Goal: Navigation & Orientation: Find specific page/section

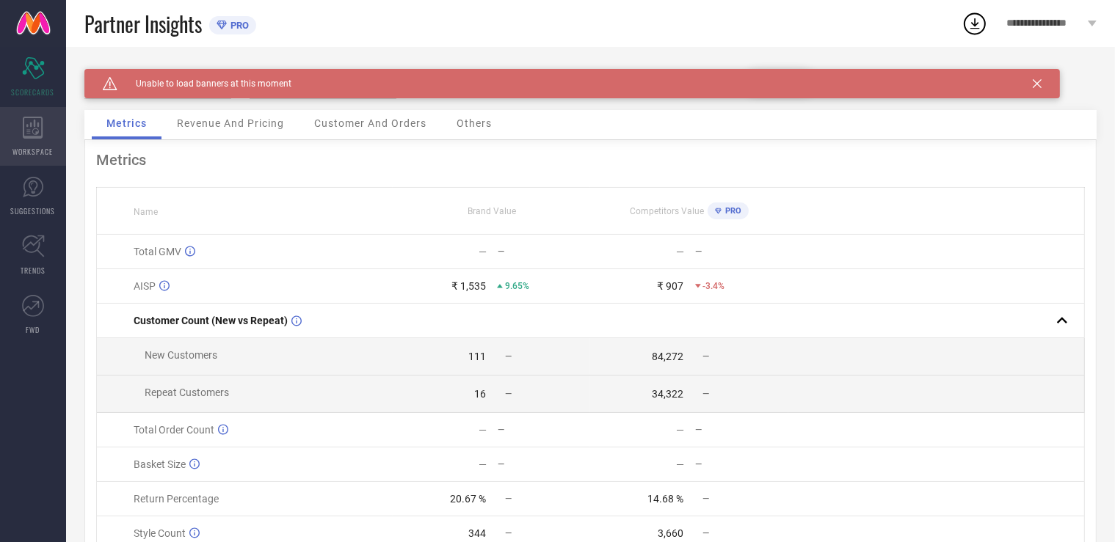
click at [33, 147] on span "WORKSPACE" at bounding box center [33, 151] width 40 height 11
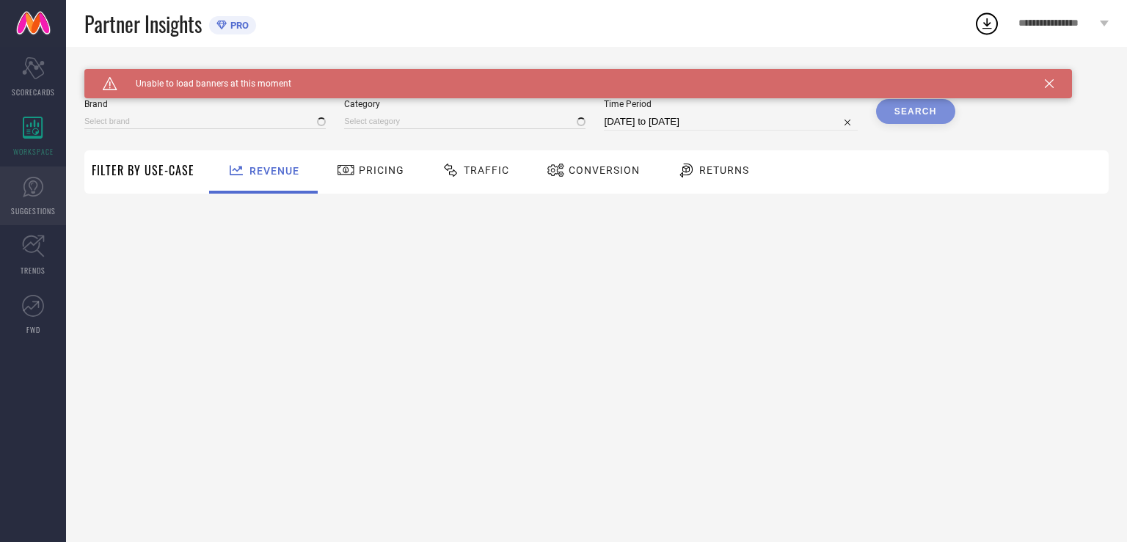
type input "SPARSA"
type input "All"
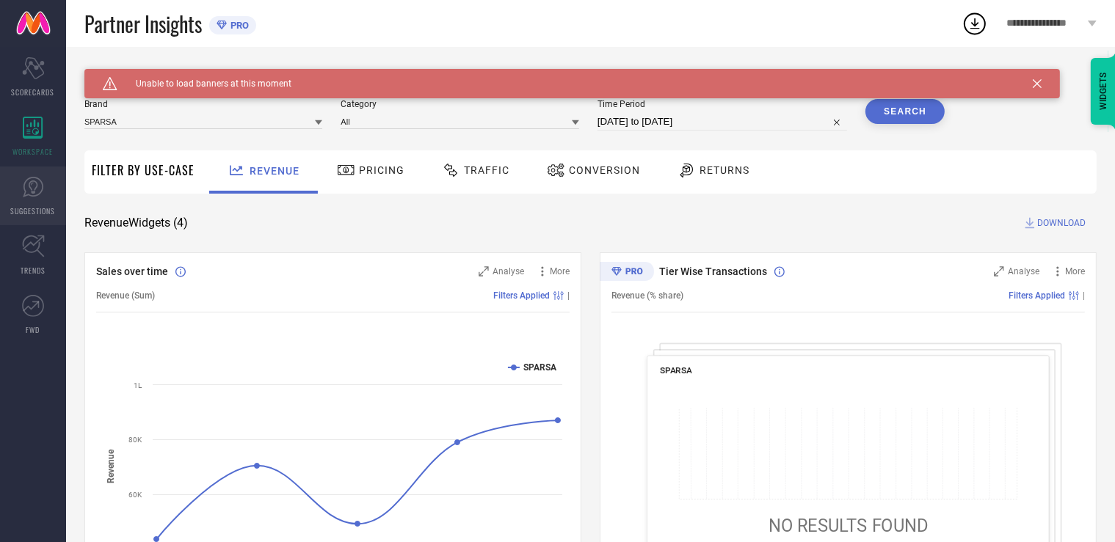
click at [32, 197] on icon at bounding box center [33, 187] width 22 height 22
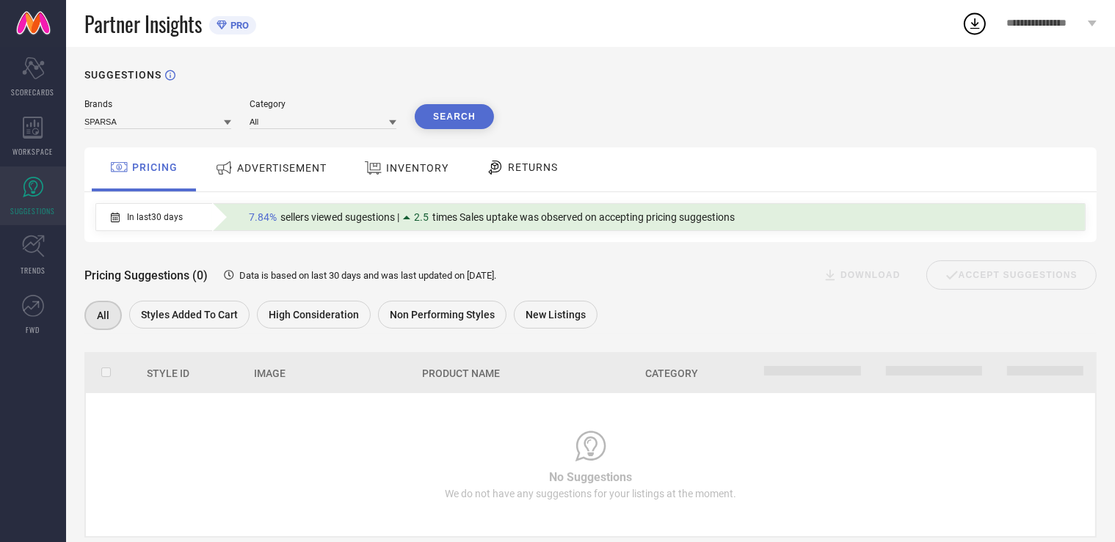
scroll to position [34, 0]
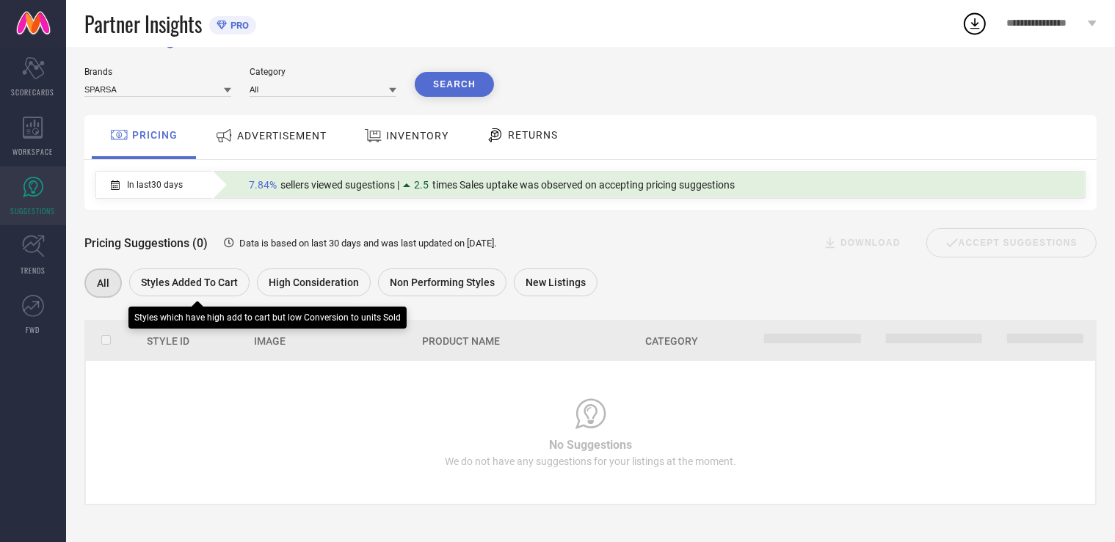
click at [180, 283] on span "Styles Added To Cart" at bounding box center [189, 283] width 97 height 12
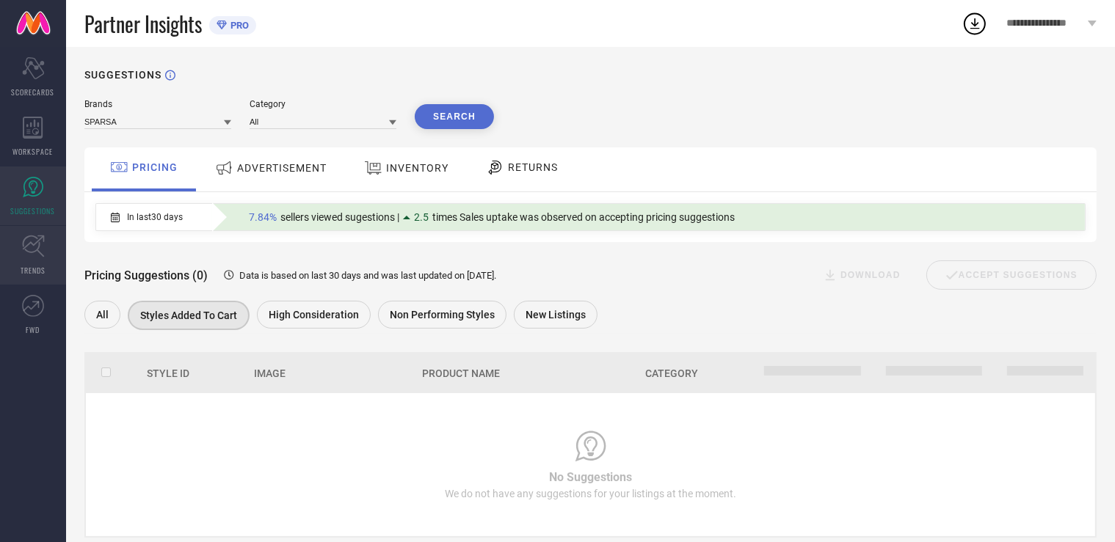
click at [31, 245] on icon at bounding box center [33, 246] width 23 height 23
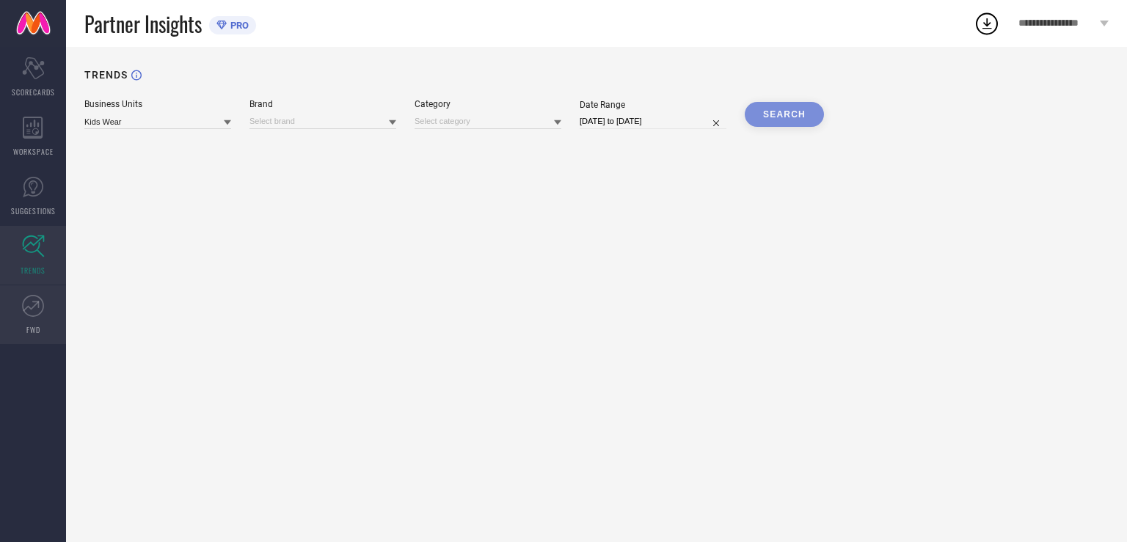
click at [38, 316] on icon at bounding box center [33, 306] width 22 height 22
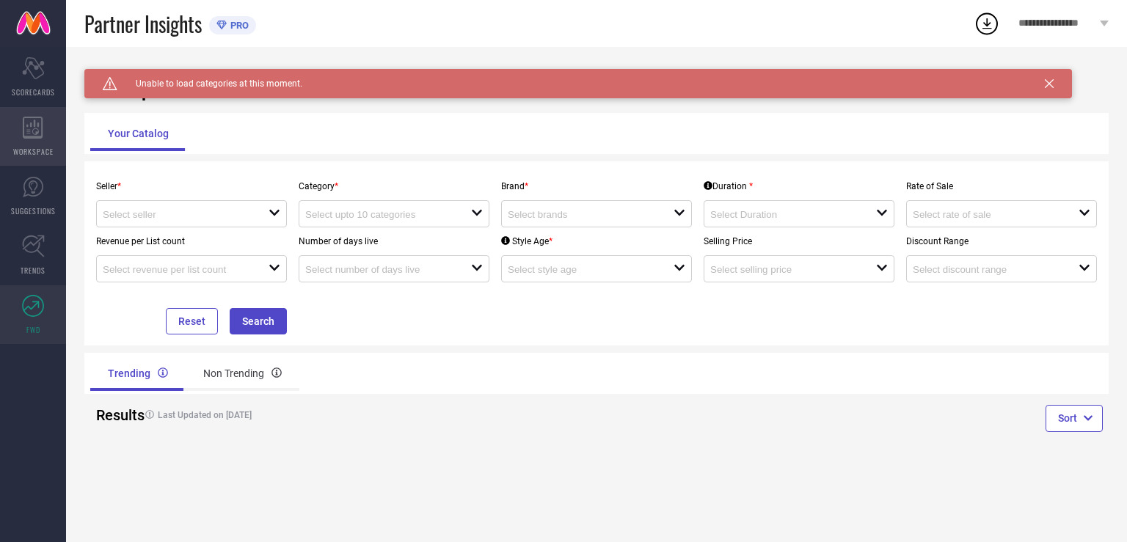
click at [32, 128] on icon at bounding box center [33, 128] width 21 height 22
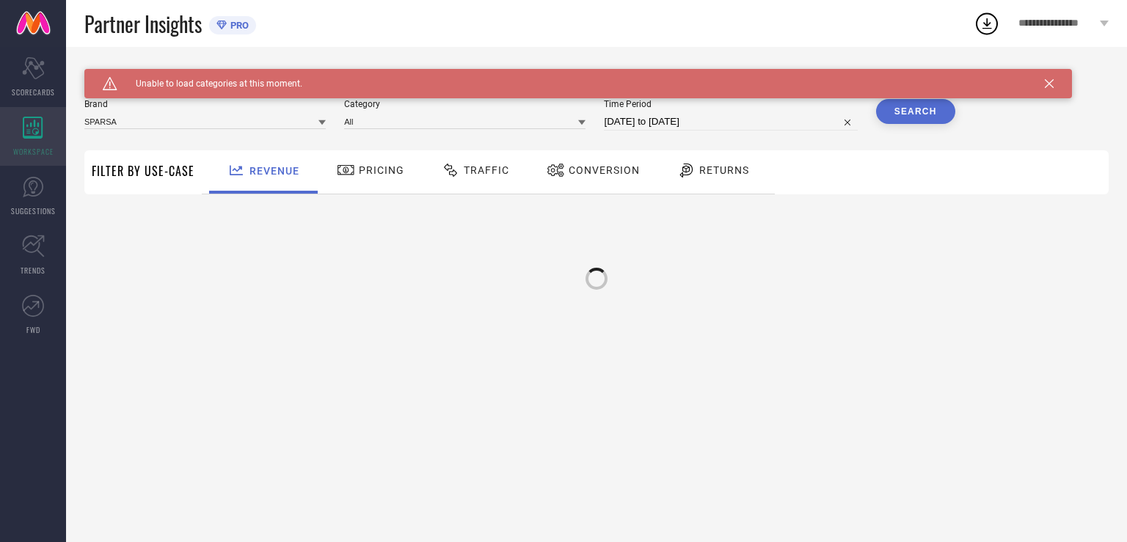
type input "SPARSA"
type input "All"
